Goal: Task Accomplishment & Management: Use online tool/utility

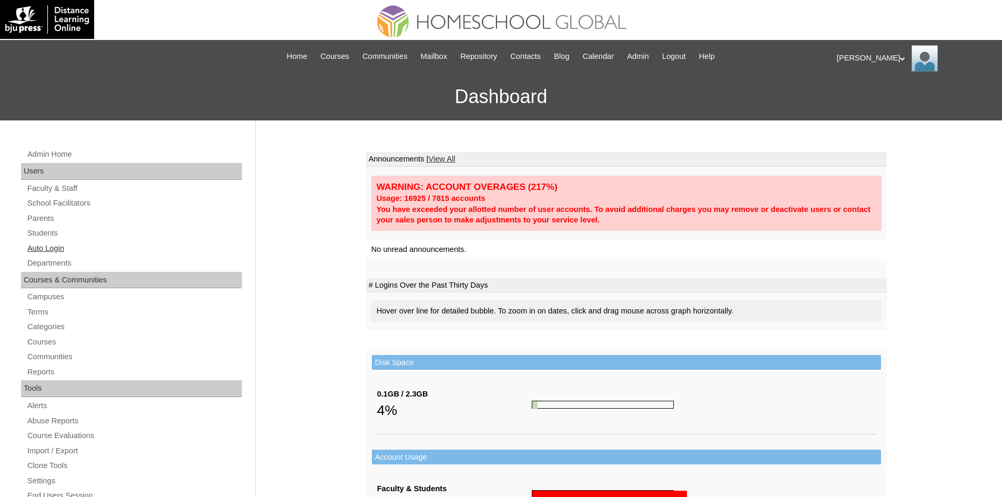
click at [61, 245] on link "Auto Login" at bounding box center [134, 248] width 216 height 13
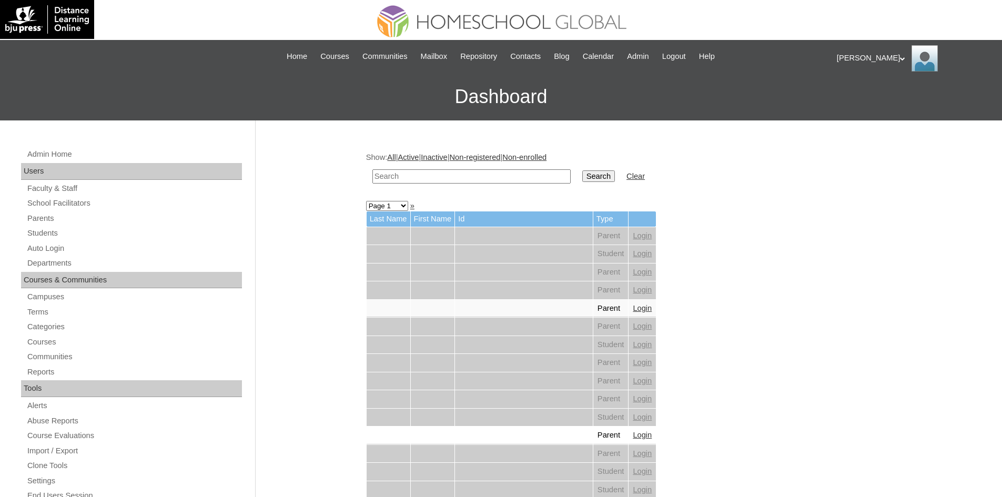
paste input "MHS00099-TECHPH2025"
type input "MHS00099-TECHPH2025"
click at [50, 218] on link "Parents" at bounding box center [134, 218] width 216 height 13
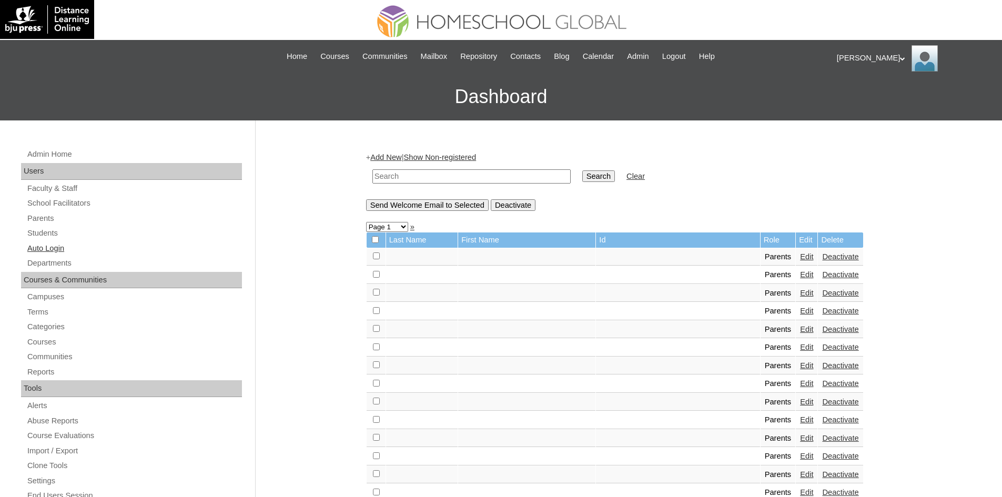
click at [54, 243] on link "Auto Login" at bounding box center [134, 248] width 216 height 13
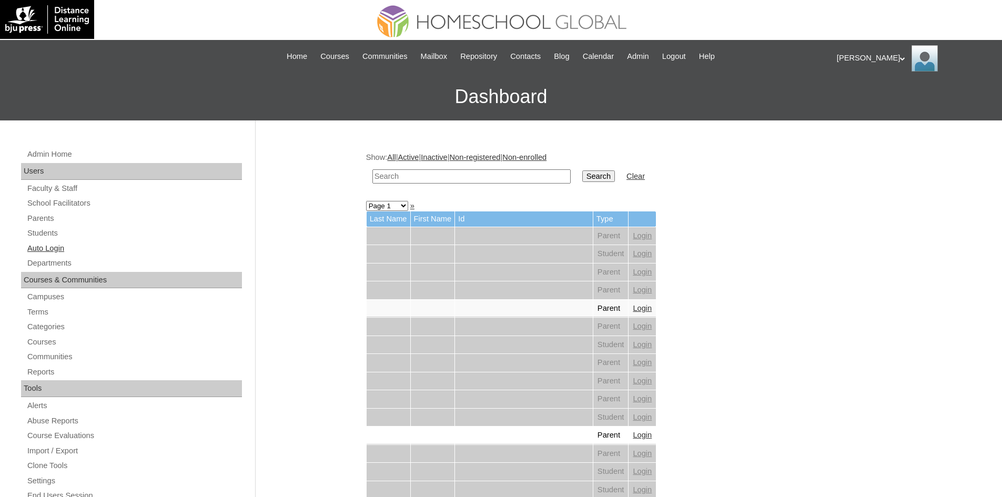
drag, startPoint x: 0, startPoint y: 0, endPoint x: 62, endPoint y: 248, distance: 255.3
click at [62, 248] on link "Auto Login" at bounding box center [134, 248] width 216 height 13
paste input "MHP0081-TECHPH2025"
type input "MHP0081-TECHPH2025"
click at [582, 176] on input "Search" at bounding box center [598, 176] width 33 height 12
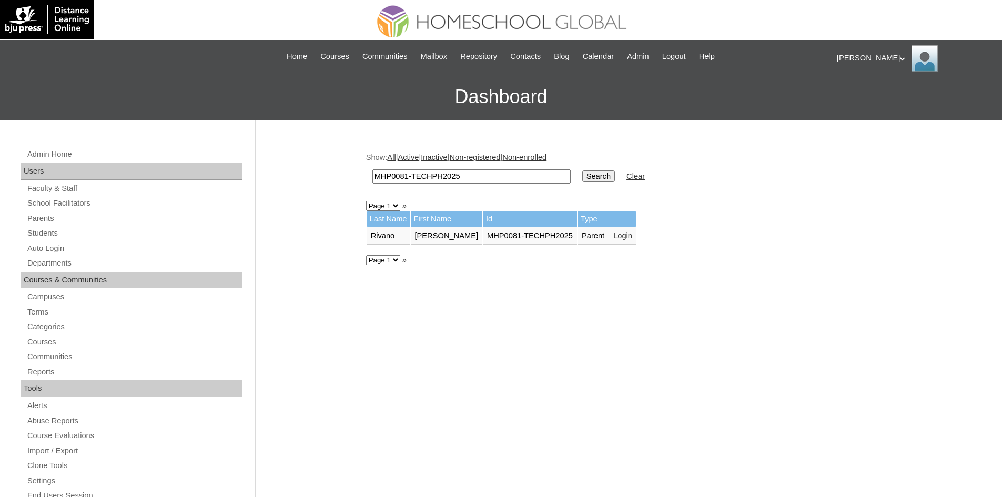
click at [613, 235] on link "Login" at bounding box center [622, 235] width 19 height 8
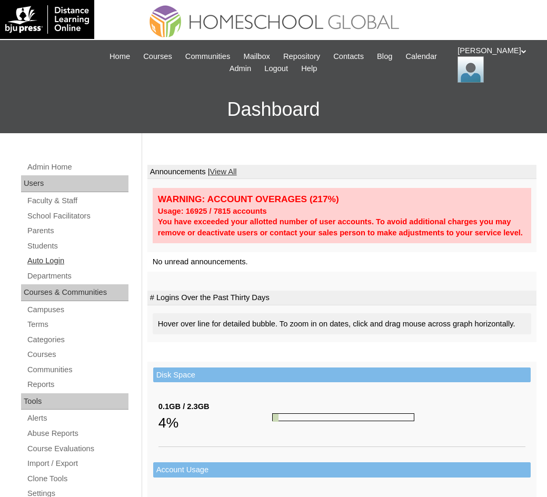
click at [53, 261] on link "Auto Login" at bounding box center [77, 260] width 102 height 13
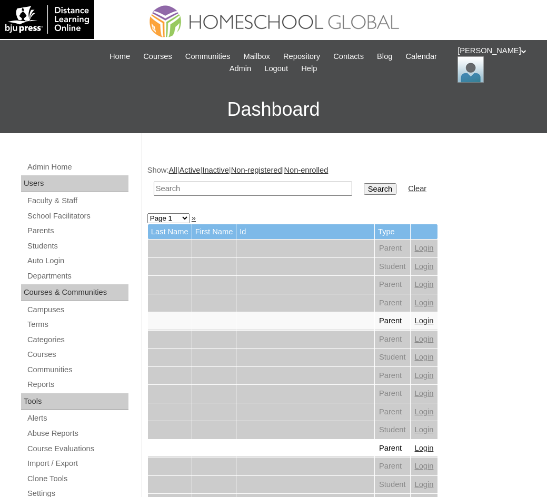
drag, startPoint x: 218, startPoint y: 199, endPoint x: 209, endPoint y: 189, distance: 13.1
click at [209, 189] on input "text" at bounding box center [253, 188] width 198 height 14
paste input "MHS00099-TECHPH2025"
type input "MHS00099-TECHPH2025"
click at [364, 190] on input "Search" at bounding box center [380, 189] width 33 height 12
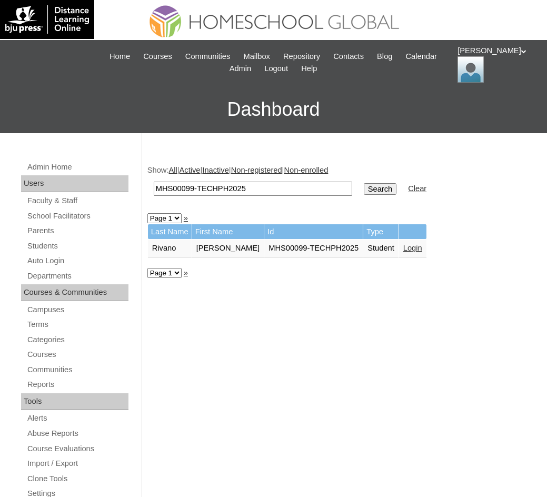
click at [418, 246] on link "Login" at bounding box center [412, 248] width 19 height 8
